Goal: Information Seeking & Learning: Learn about a topic

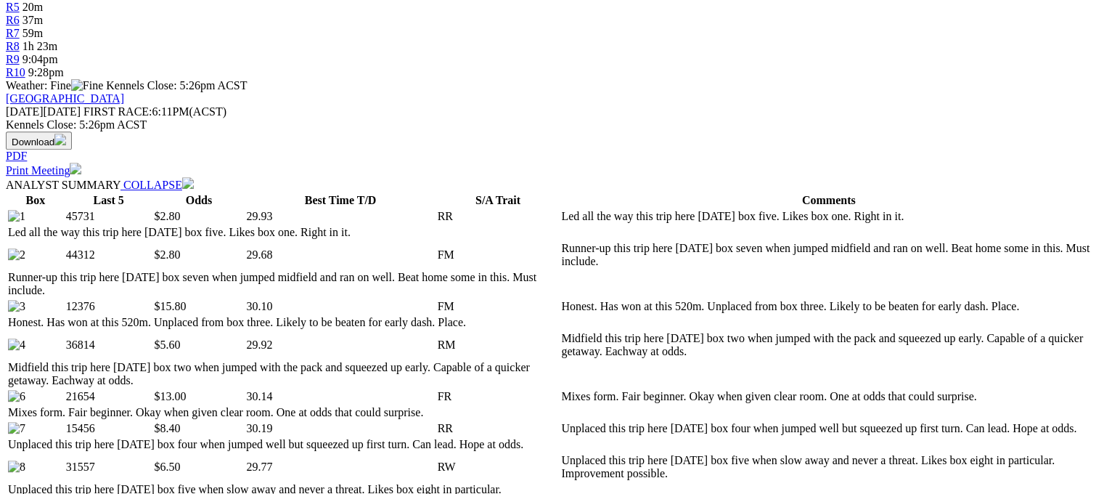
scroll to position [581, 0]
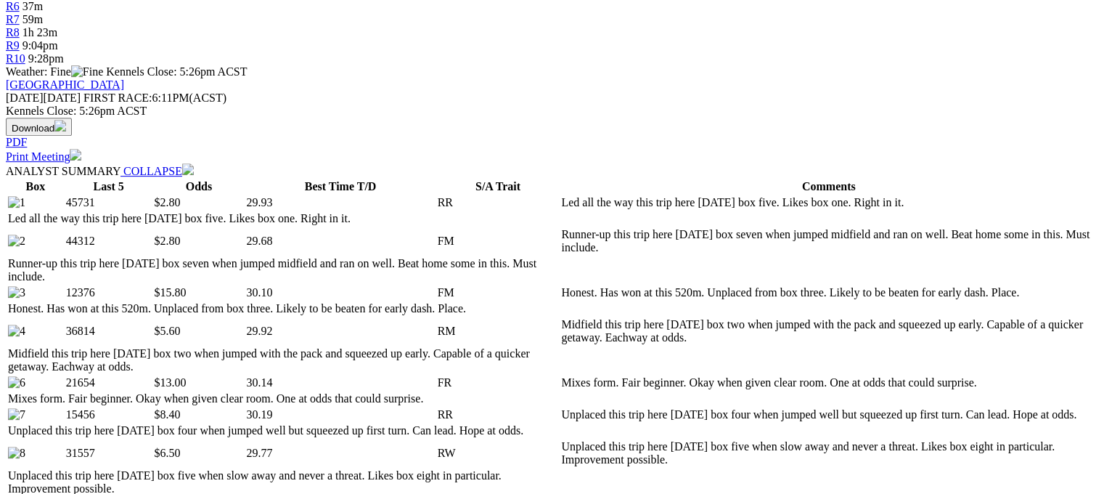
select select "10"
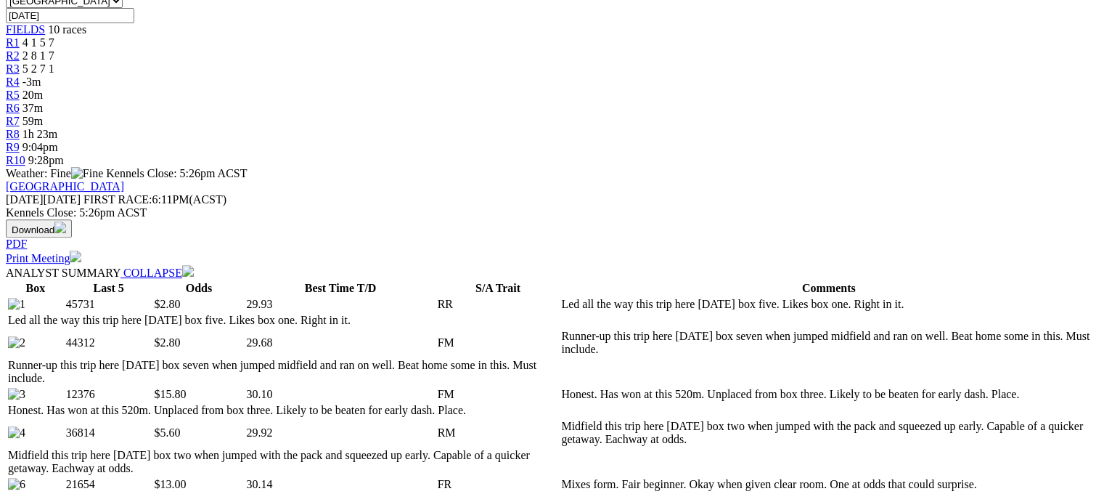
scroll to position [653, 0]
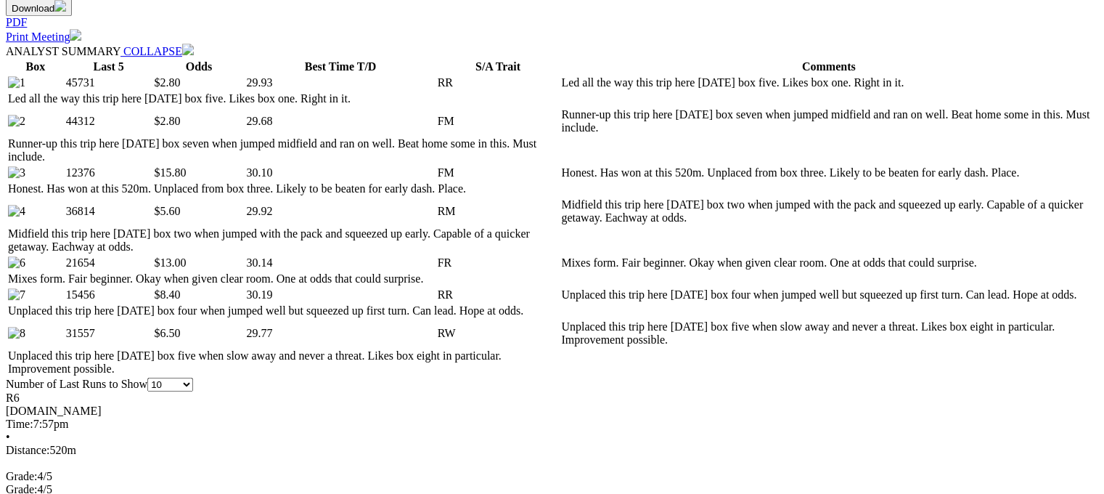
scroll to position [726, 0]
